Goal: Use online tool/utility: Use online tool/utility

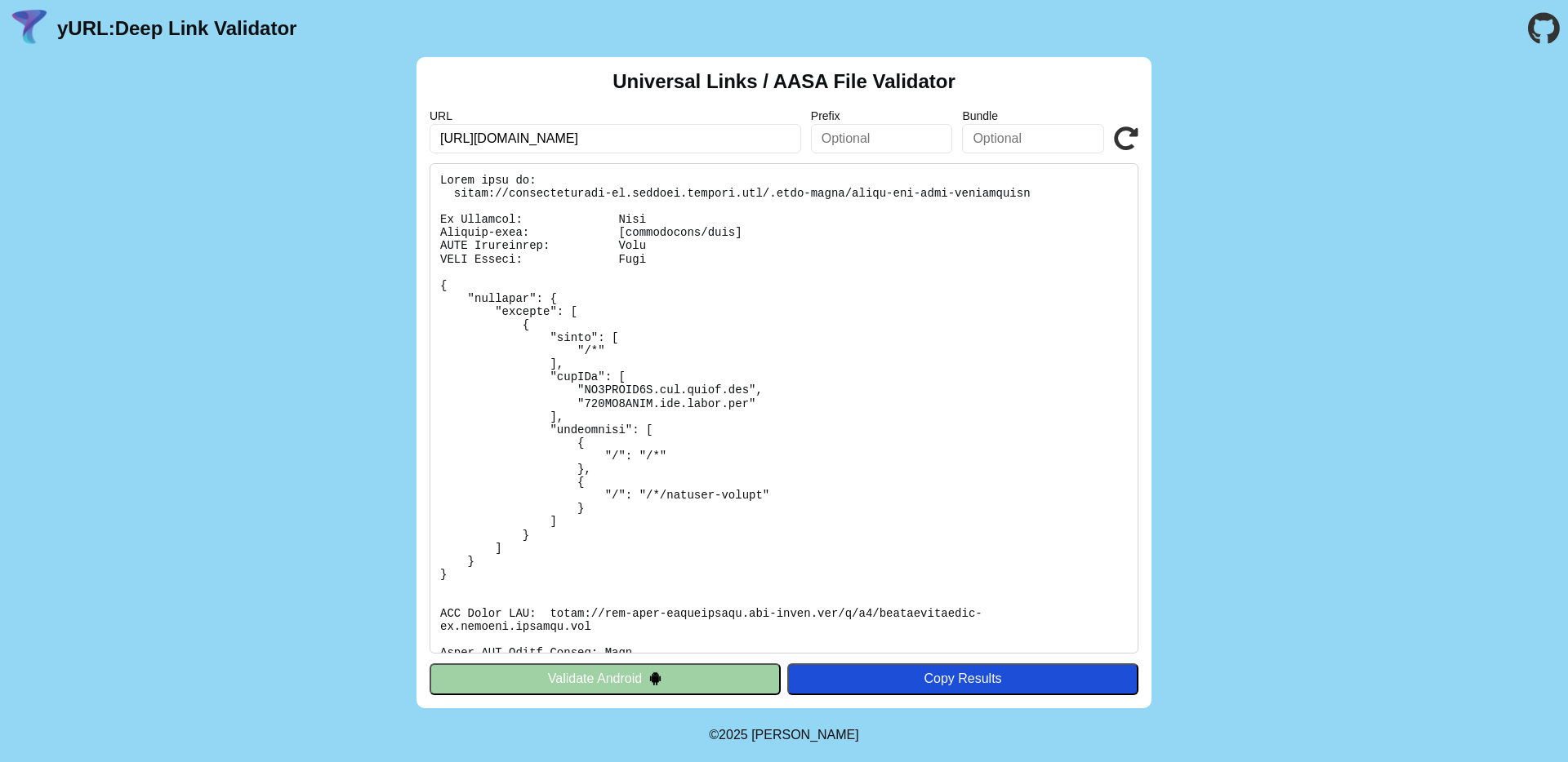
click at [794, 299] on pre at bounding box center [784, 408] width 709 height 490
click at [666, 140] on input "[URL][DOMAIN_NAME]" at bounding box center [615, 139] width 371 height 30
drag, startPoint x: 702, startPoint y: 141, endPoint x: 819, endPoint y: 147, distance: 117.2
click at [819, 147] on div "URL [URL][DOMAIN_NAME] Prefix Bundle Validate" at bounding box center [784, 131] width 709 height 44
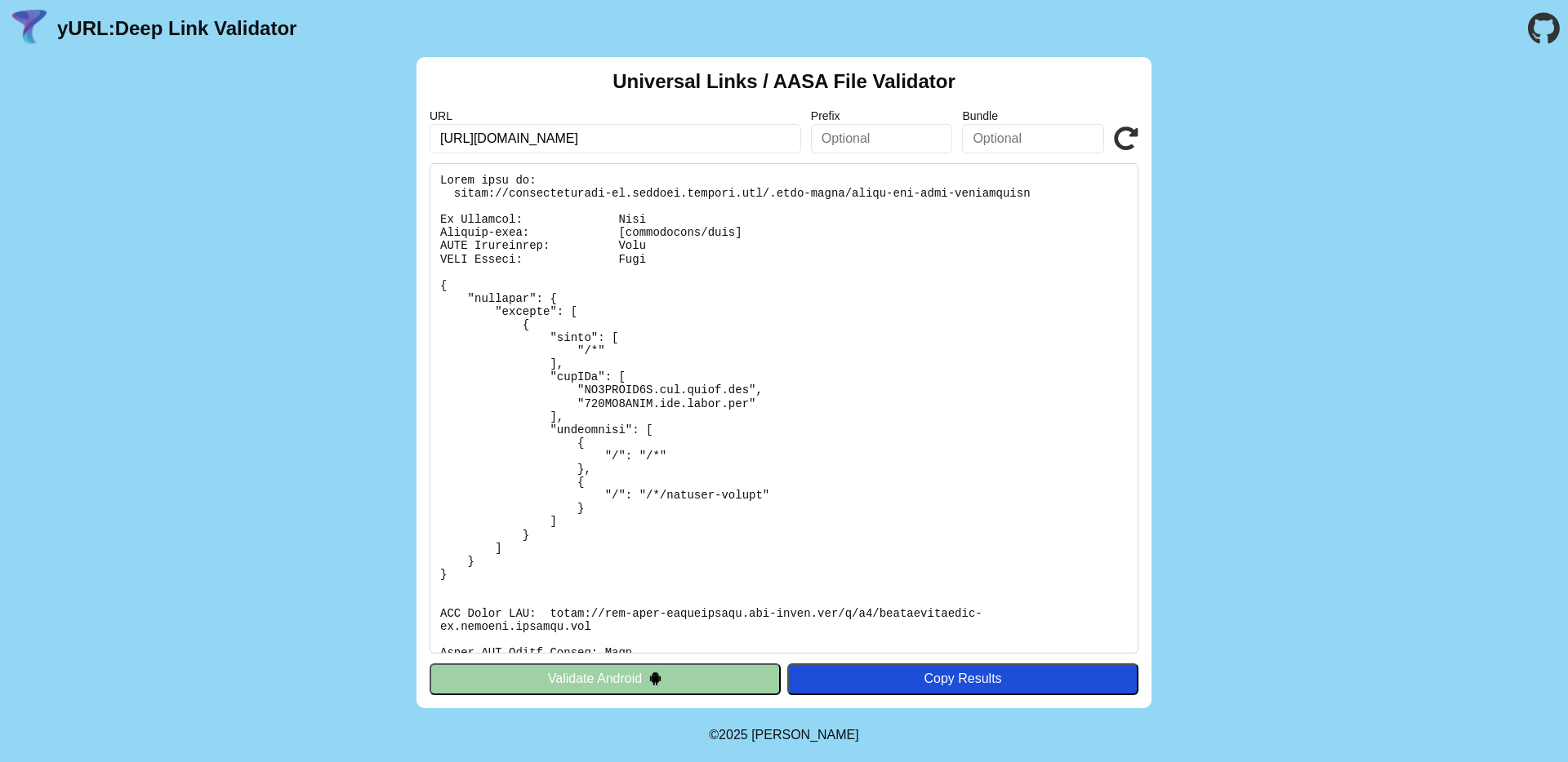
click at [894, 337] on pre at bounding box center [784, 408] width 709 height 490
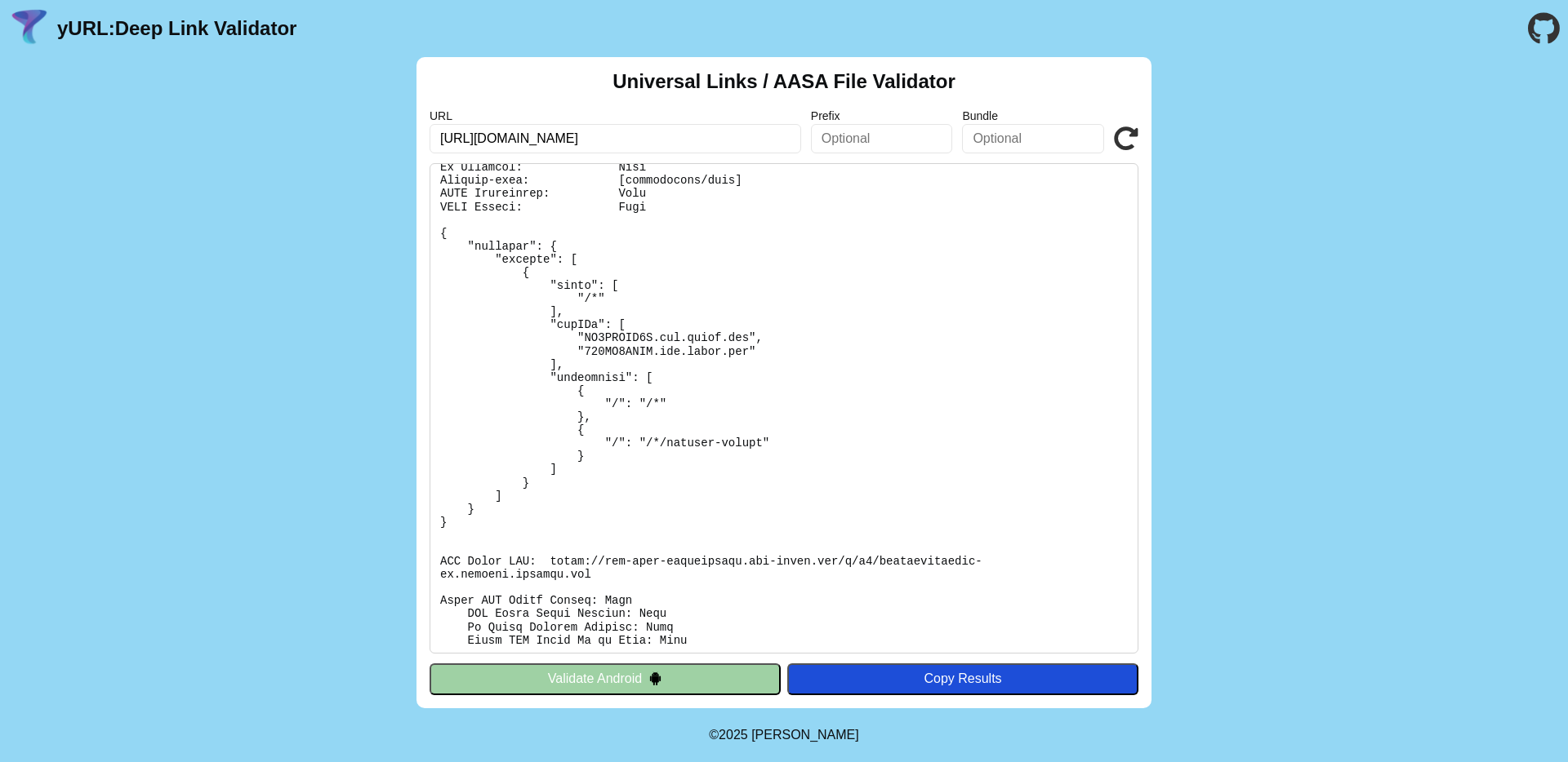
scroll to position [0, 0]
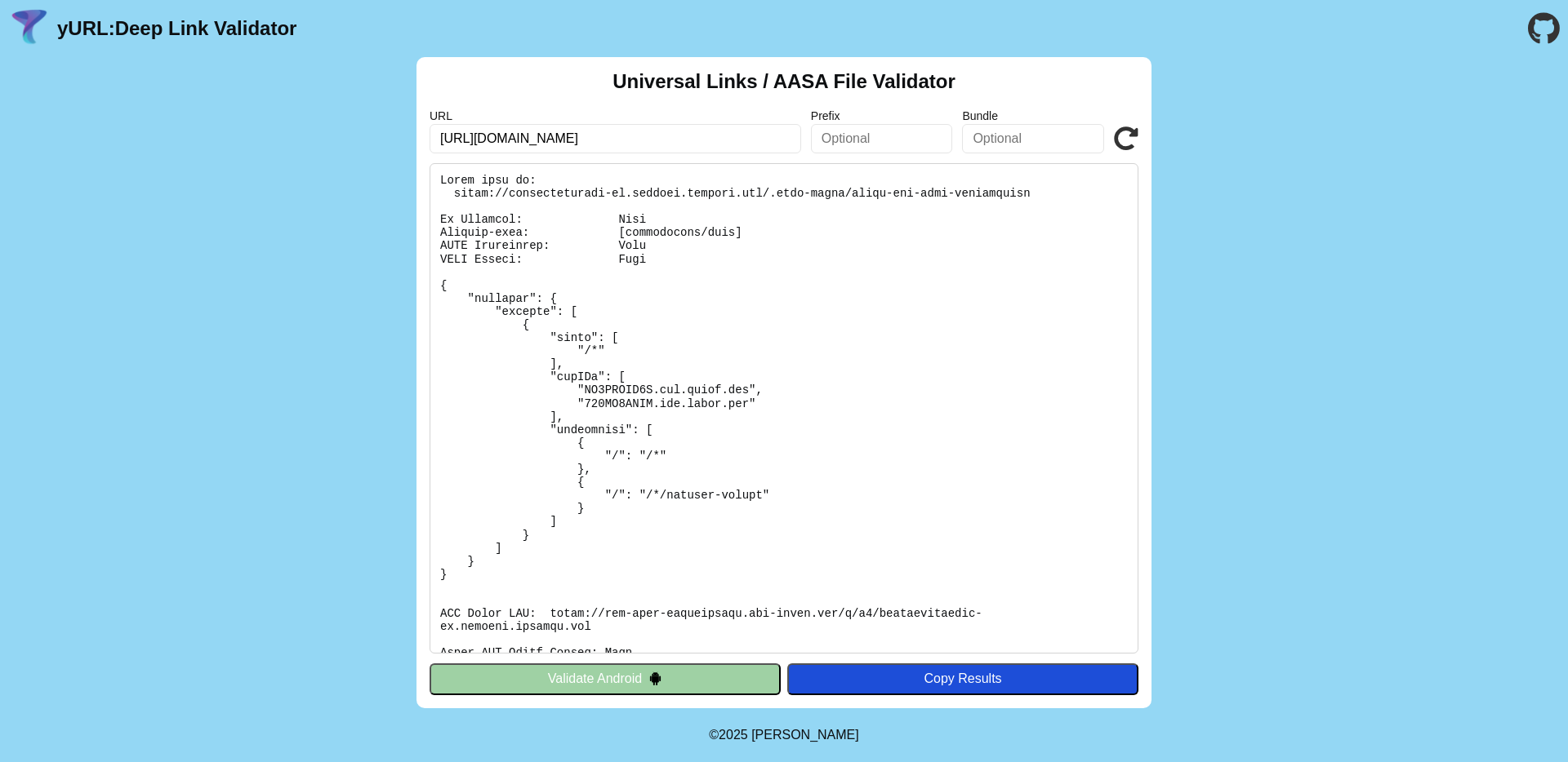
click at [772, 250] on pre at bounding box center [784, 408] width 709 height 490
click at [716, 145] on input "[URL][DOMAIN_NAME]" at bounding box center [615, 139] width 371 height 30
click at [1124, 140] on icon at bounding box center [1126, 139] width 25 height 25
click at [738, 141] on input "[URL][DOMAIN_NAME]" at bounding box center [615, 139] width 371 height 30
click at [706, 140] on input "[URL][DOMAIN_NAME]" at bounding box center [615, 139] width 371 height 30
